Goal: Transaction & Acquisition: Book appointment/travel/reservation

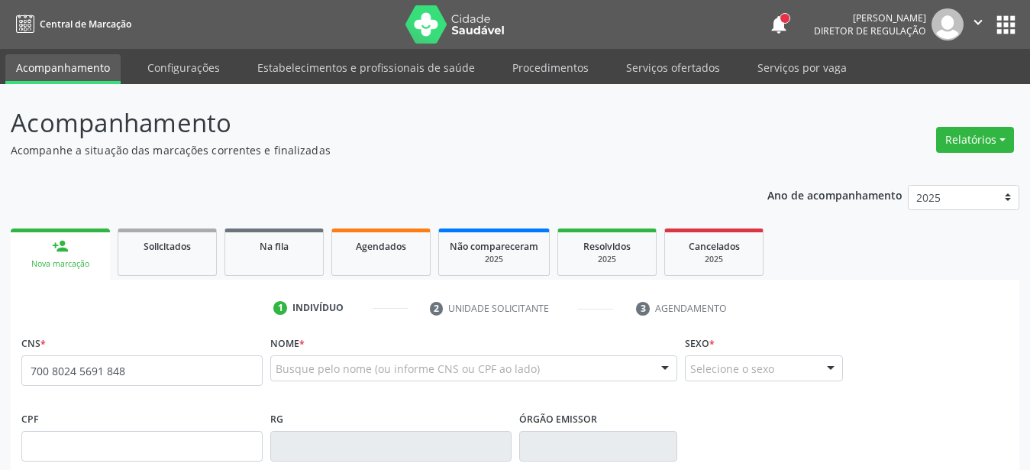
type input "700 8024 5691 8484"
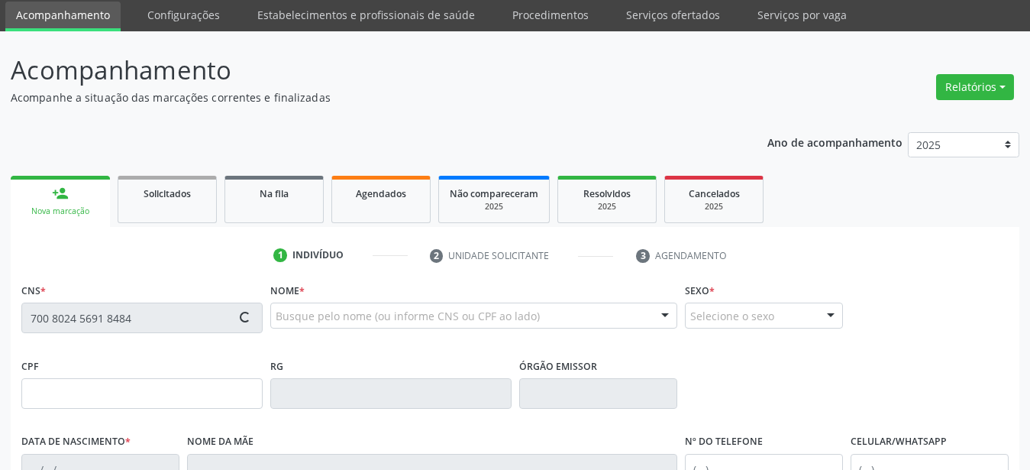
type input "934.196.515-20"
type input "[DATE]"
type input "[PERSON_NAME]"
type input "[PHONE_NUMBER]"
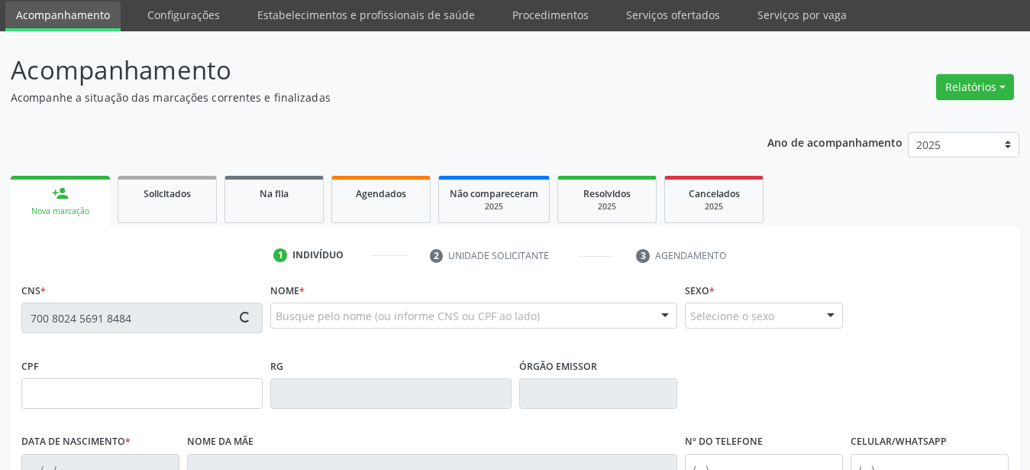
type input "S/N"
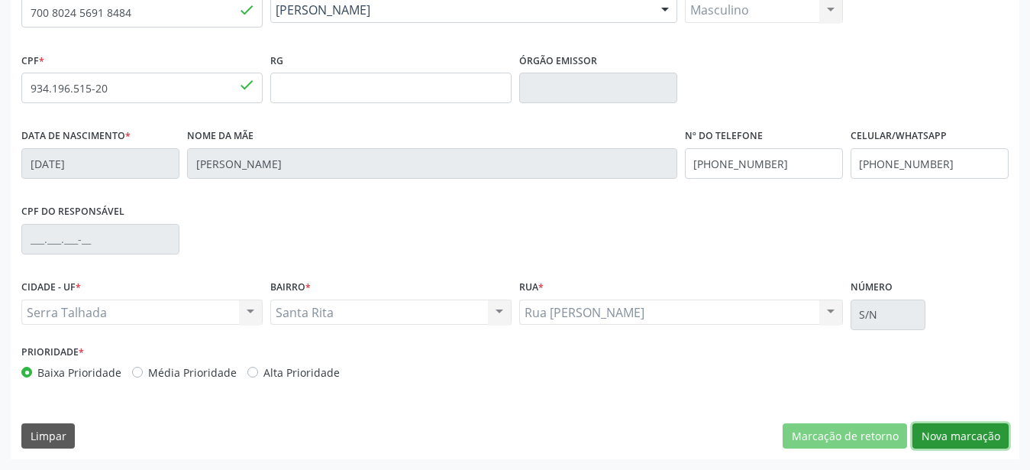
click at [986, 443] on button "Nova marcação" at bounding box center [961, 436] width 96 height 26
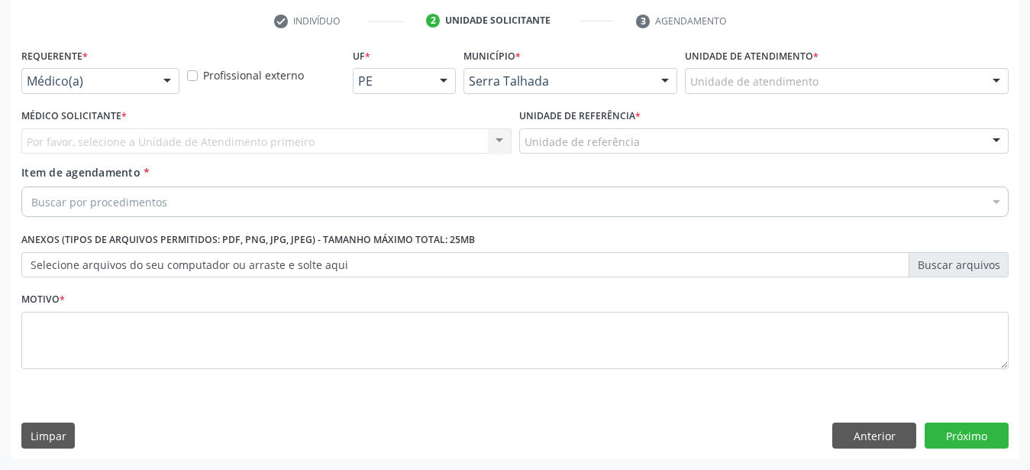
scroll to position [299, 0]
drag, startPoint x: 92, startPoint y: 59, endPoint x: 93, endPoint y: 80, distance: 21.4
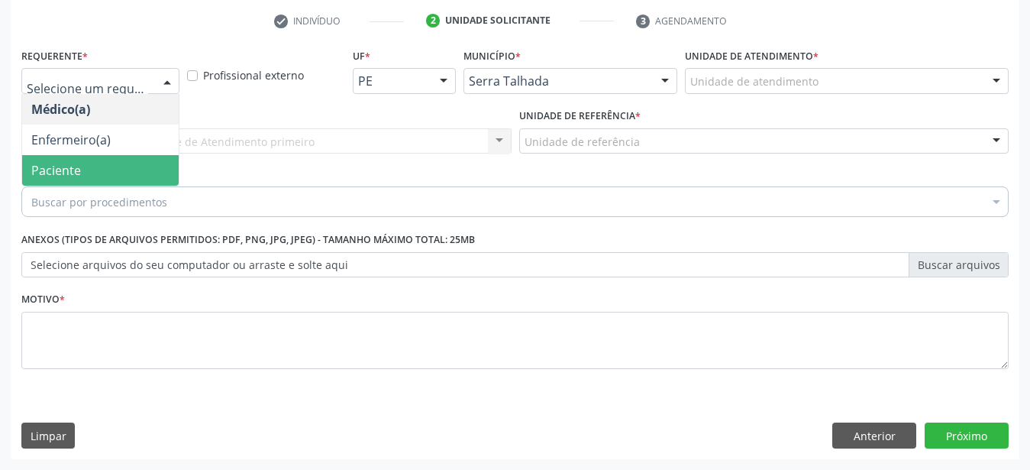
drag, startPoint x: 77, startPoint y: 166, endPoint x: 76, endPoint y: 130, distance: 35.9
click at [76, 166] on span "Paciente" at bounding box center [100, 170] width 157 height 31
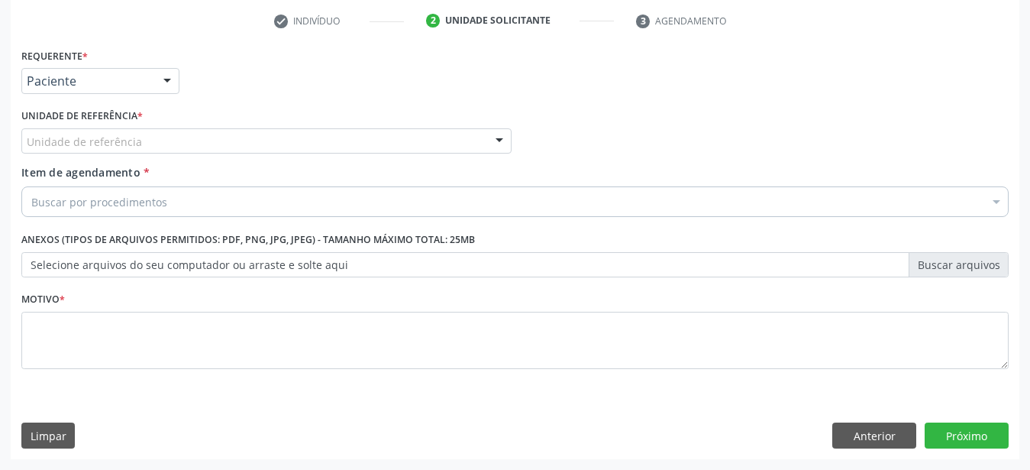
click at [82, 128] on div "Unidade de referência" at bounding box center [266, 141] width 490 height 26
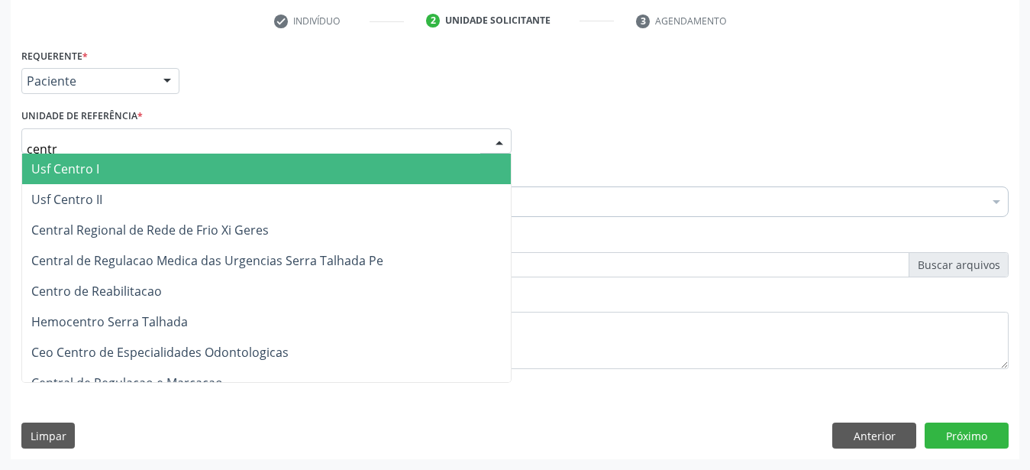
type input "centro"
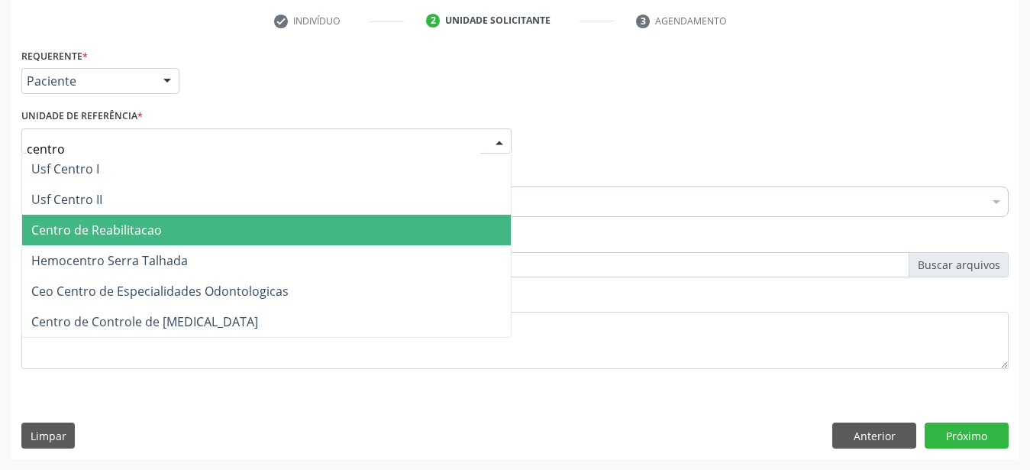
click at [91, 221] on span "Centro de Reabilitacao" at bounding box center [96, 229] width 131 height 17
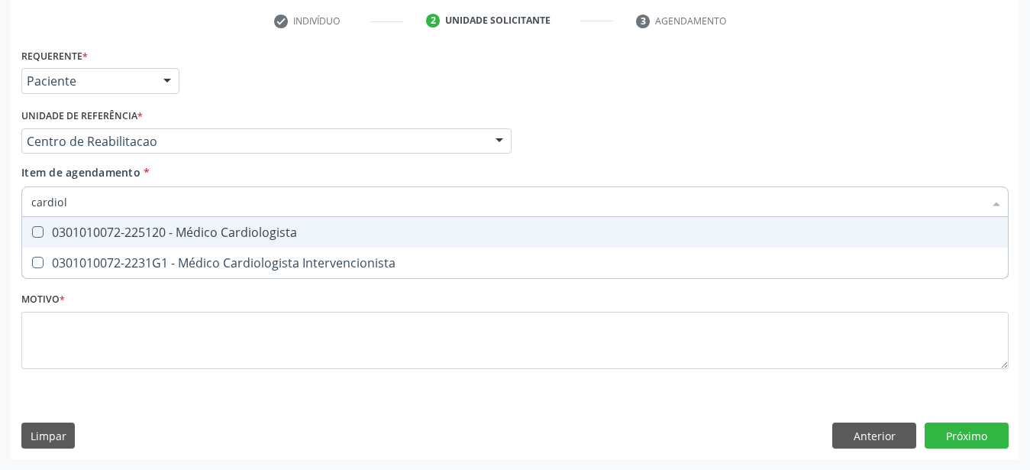
type input "cardiolo"
click at [53, 226] on div "0301010072-225120 - Médico Cardiologista" at bounding box center [515, 232] width 968 height 12
checkbox Cardiologista "true"
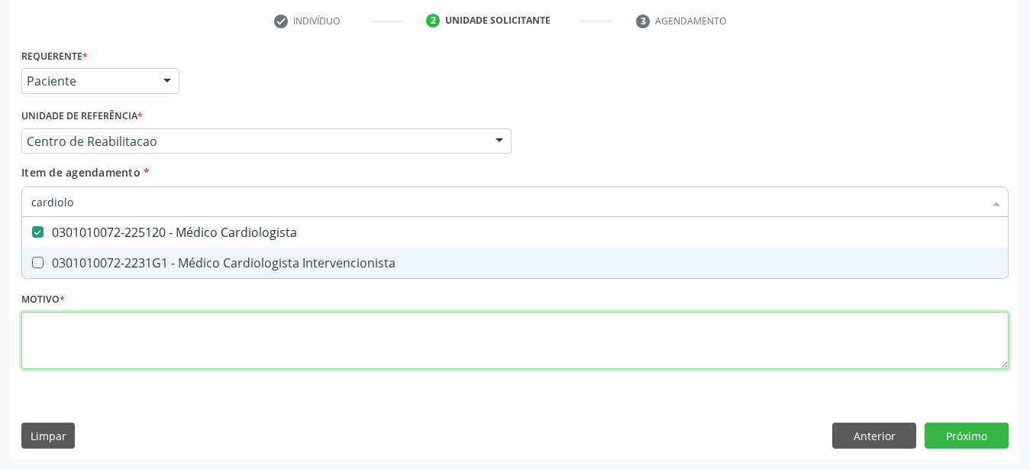
click at [101, 328] on textarea at bounding box center [514, 341] width 987 height 58
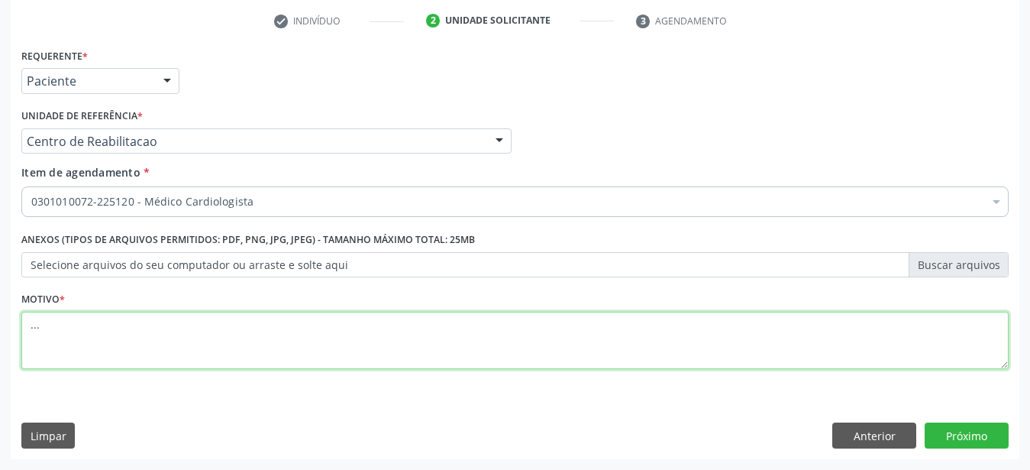
type textarea "..."
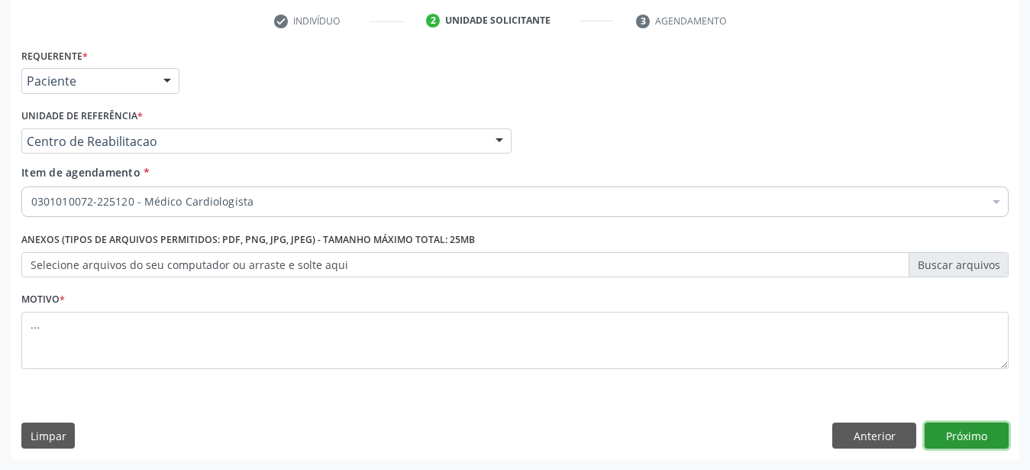
click at [976, 436] on button "Próximo" at bounding box center [967, 435] width 84 height 26
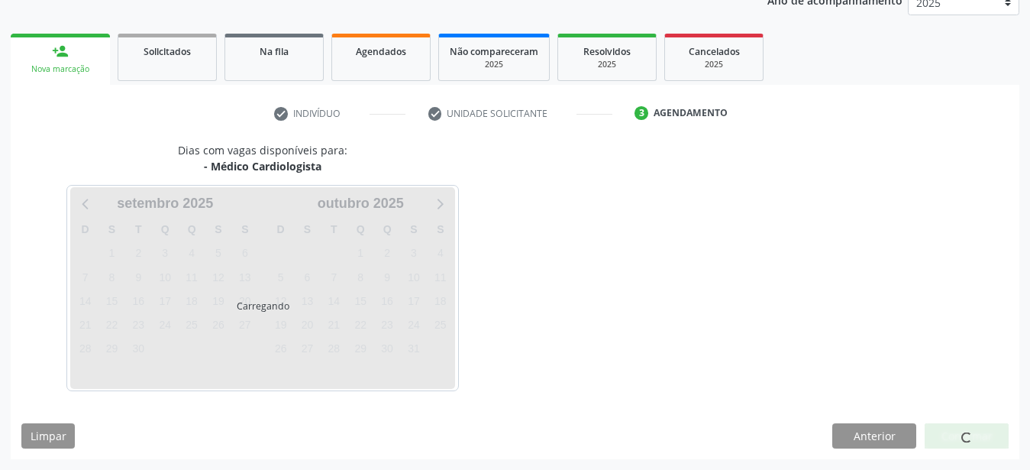
scroll to position [195, 0]
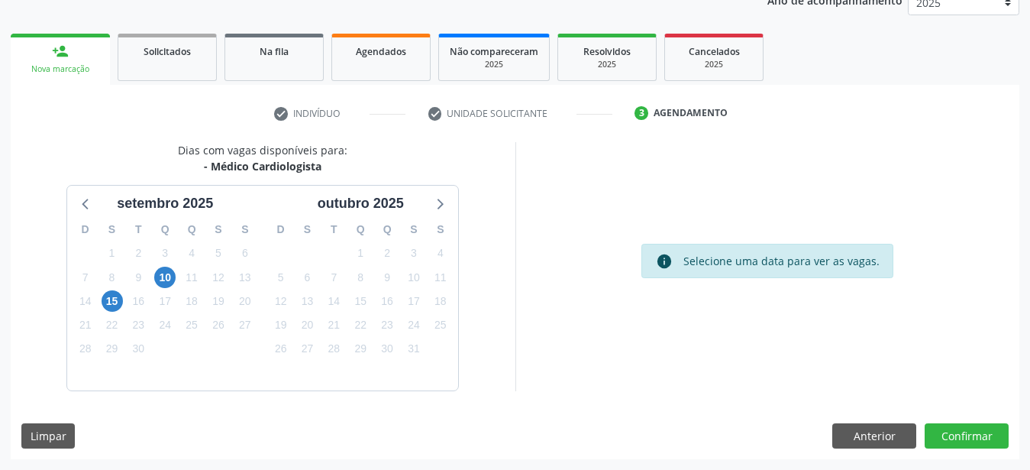
click at [389, 468] on div "Acompanhamento Acompanhe a situação das marcações correntes e finalizadas Relat…" at bounding box center [515, 179] width 1030 height 580
click at [880, 438] on button "Anterior" at bounding box center [874, 436] width 84 height 26
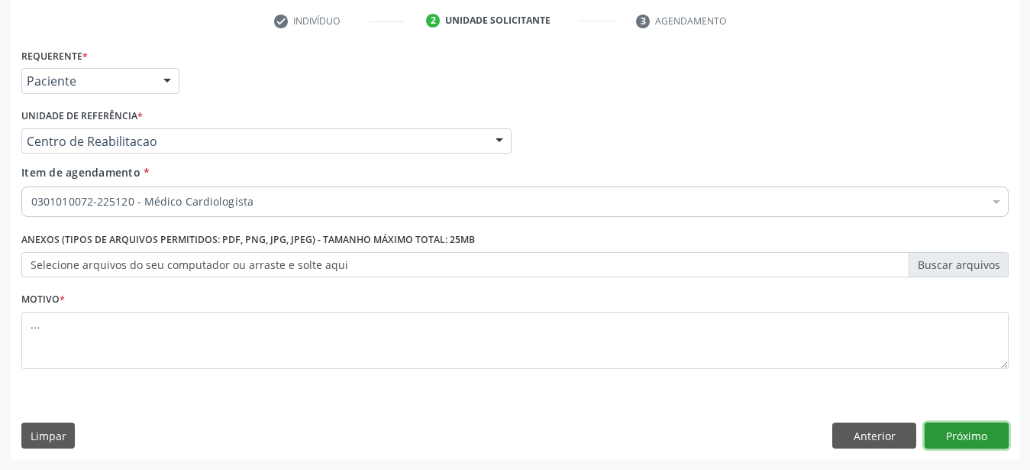
click at [984, 436] on button "Próximo" at bounding box center [967, 435] width 84 height 26
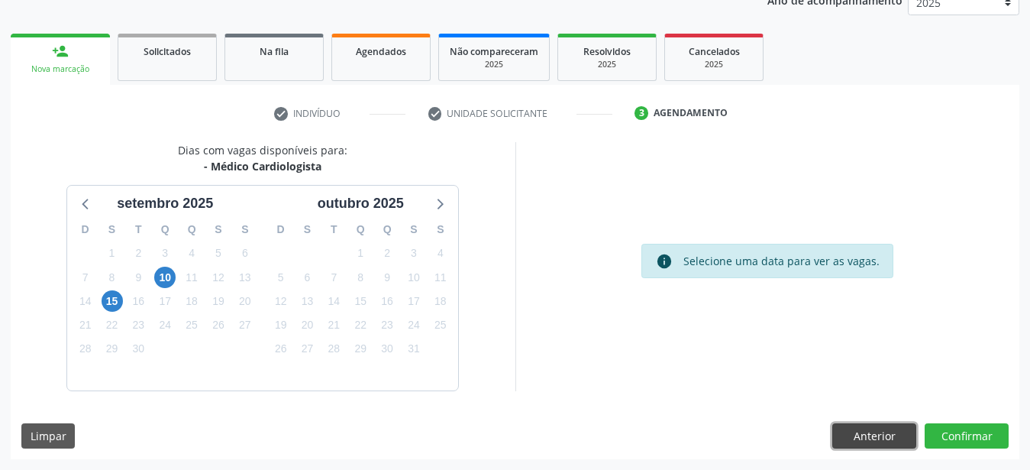
click at [877, 438] on button "Anterior" at bounding box center [874, 436] width 84 height 26
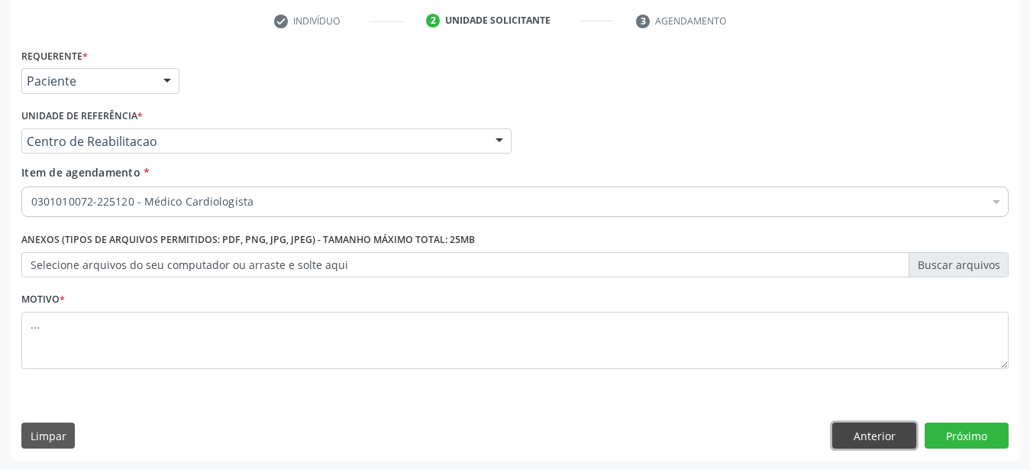
click at [874, 444] on button "Anterior" at bounding box center [874, 435] width 84 height 26
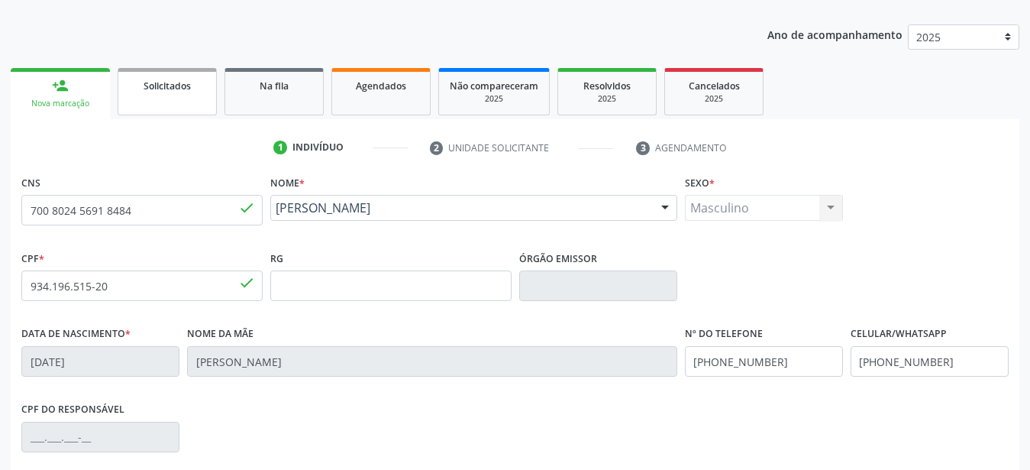
scroll to position [143, 0]
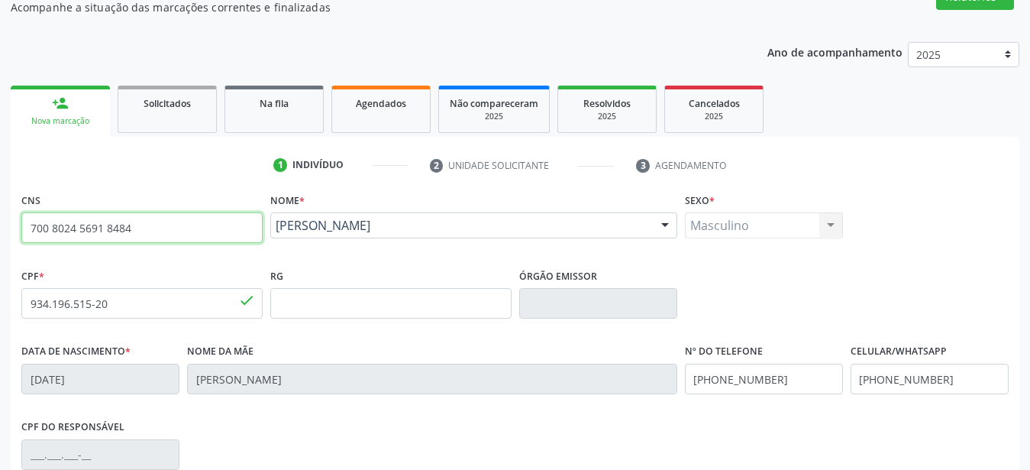
drag, startPoint x: 150, startPoint y: 229, endPoint x: 61, endPoint y: 221, distance: 88.9
click at [21, 212] on input "700 8024 5691 8484" at bounding box center [141, 227] width 241 height 31
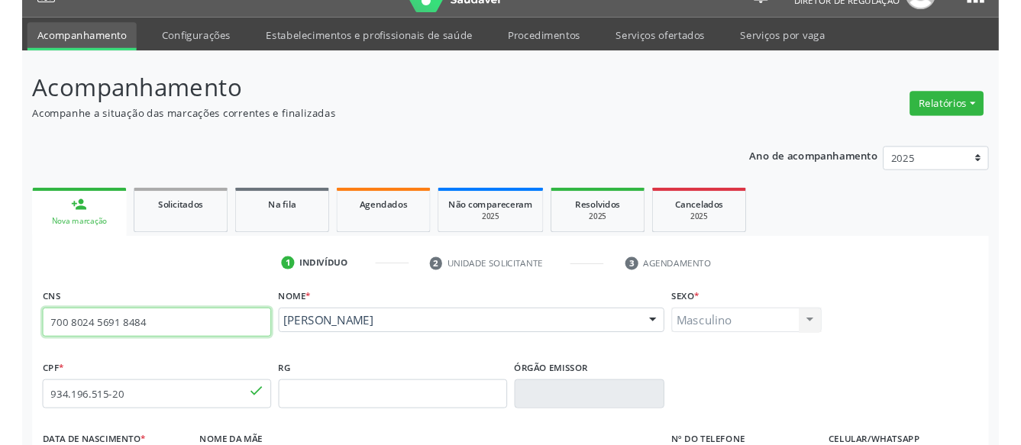
scroll to position [0, 0]
